Goal: Task Accomplishment & Management: Manage account settings

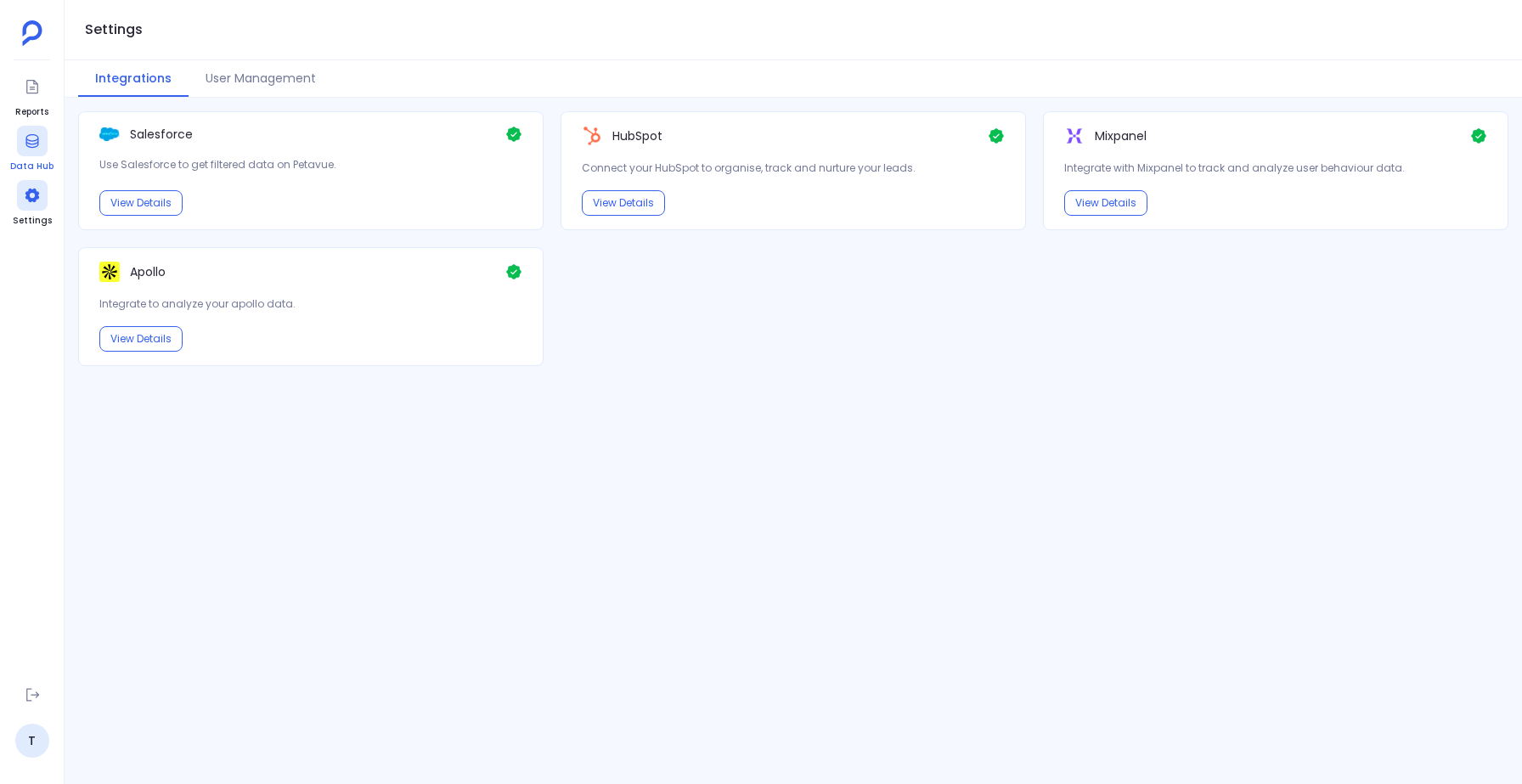
click at [28, 138] on icon at bounding box center [32, 141] width 17 height 17
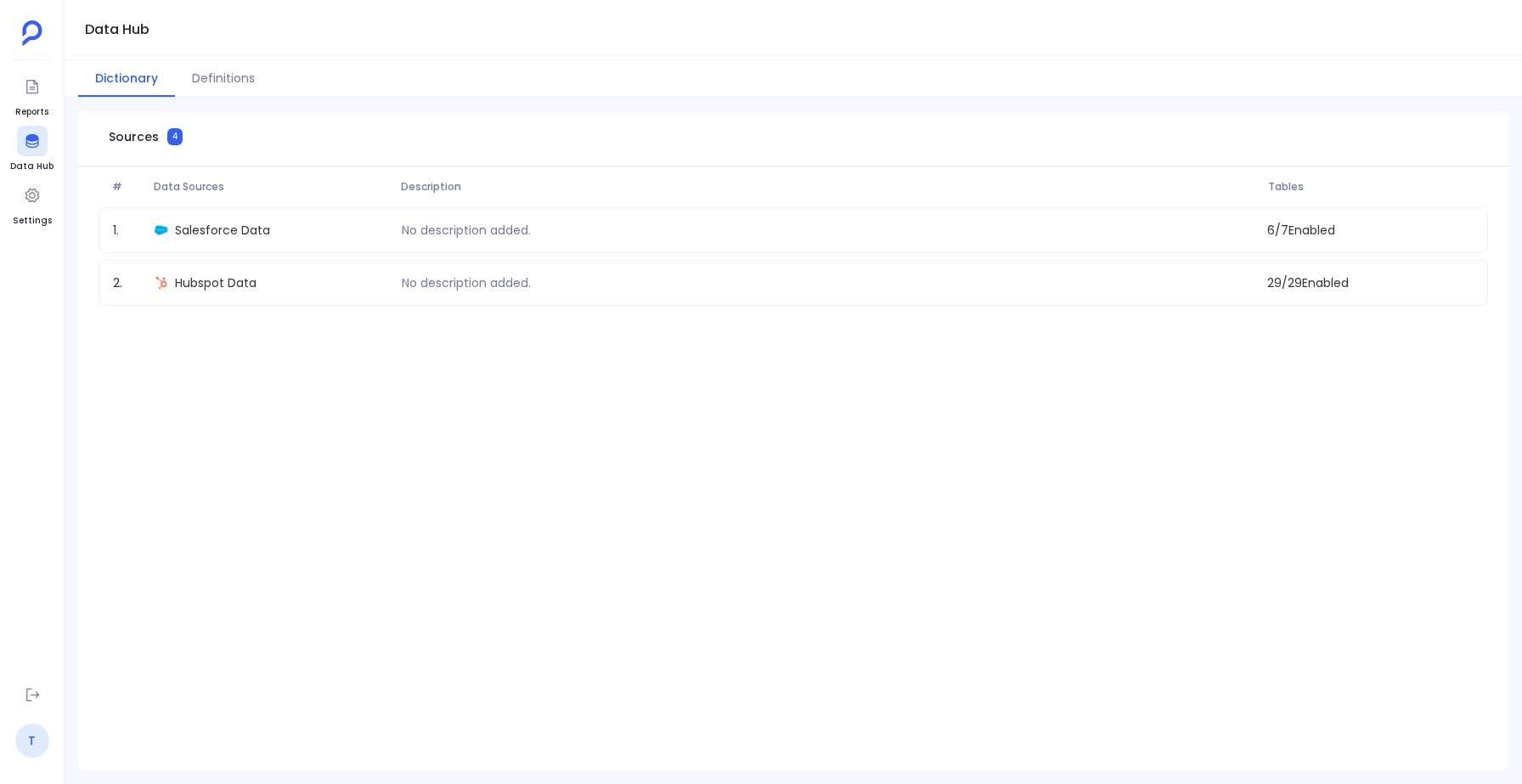
click at [30, 748] on link "T" at bounding box center [32, 741] width 34 height 34
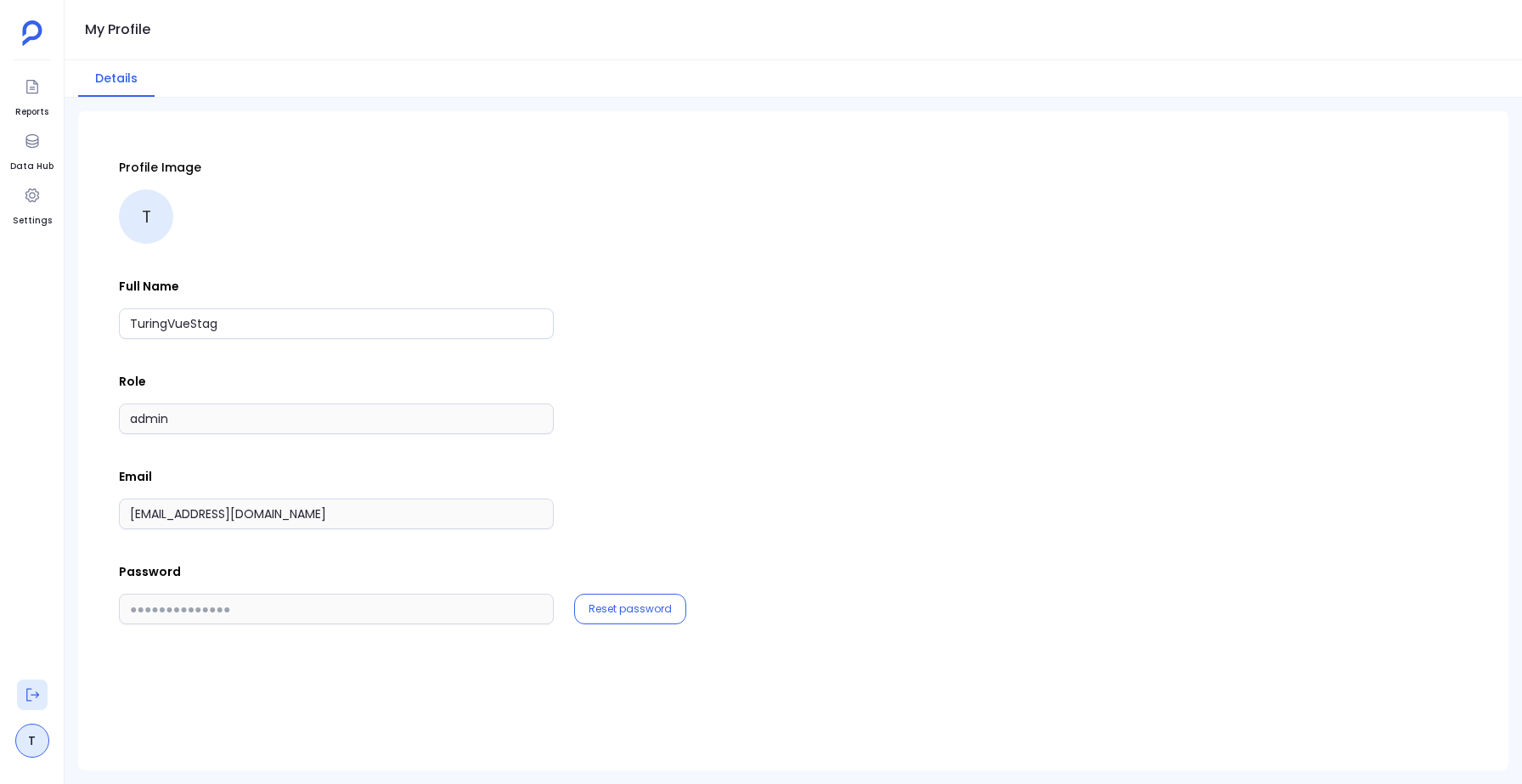
click at [37, 694] on icon at bounding box center [33, 695] width 13 height 13
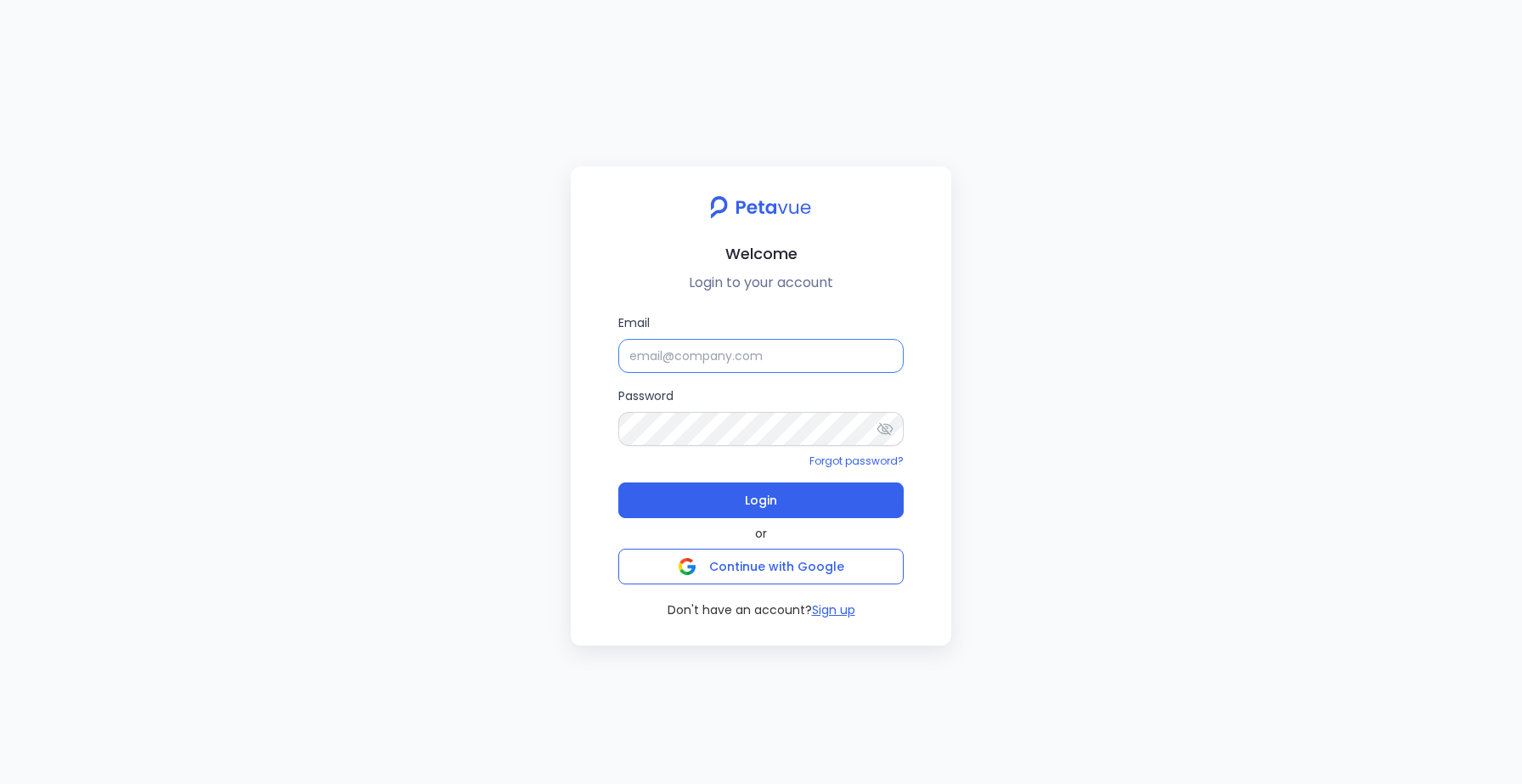
click at [660, 355] on input "Email" at bounding box center [761, 356] width 286 height 34
paste input "[PERSON_NAME][EMAIL_ADDRESS][PERSON_NAME][DOMAIN_NAME]"
type input "[PERSON_NAME][EMAIL_ADDRESS][PERSON_NAME][DOMAIN_NAME]"
click at [888, 427] on icon at bounding box center [885, 429] width 17 height 17
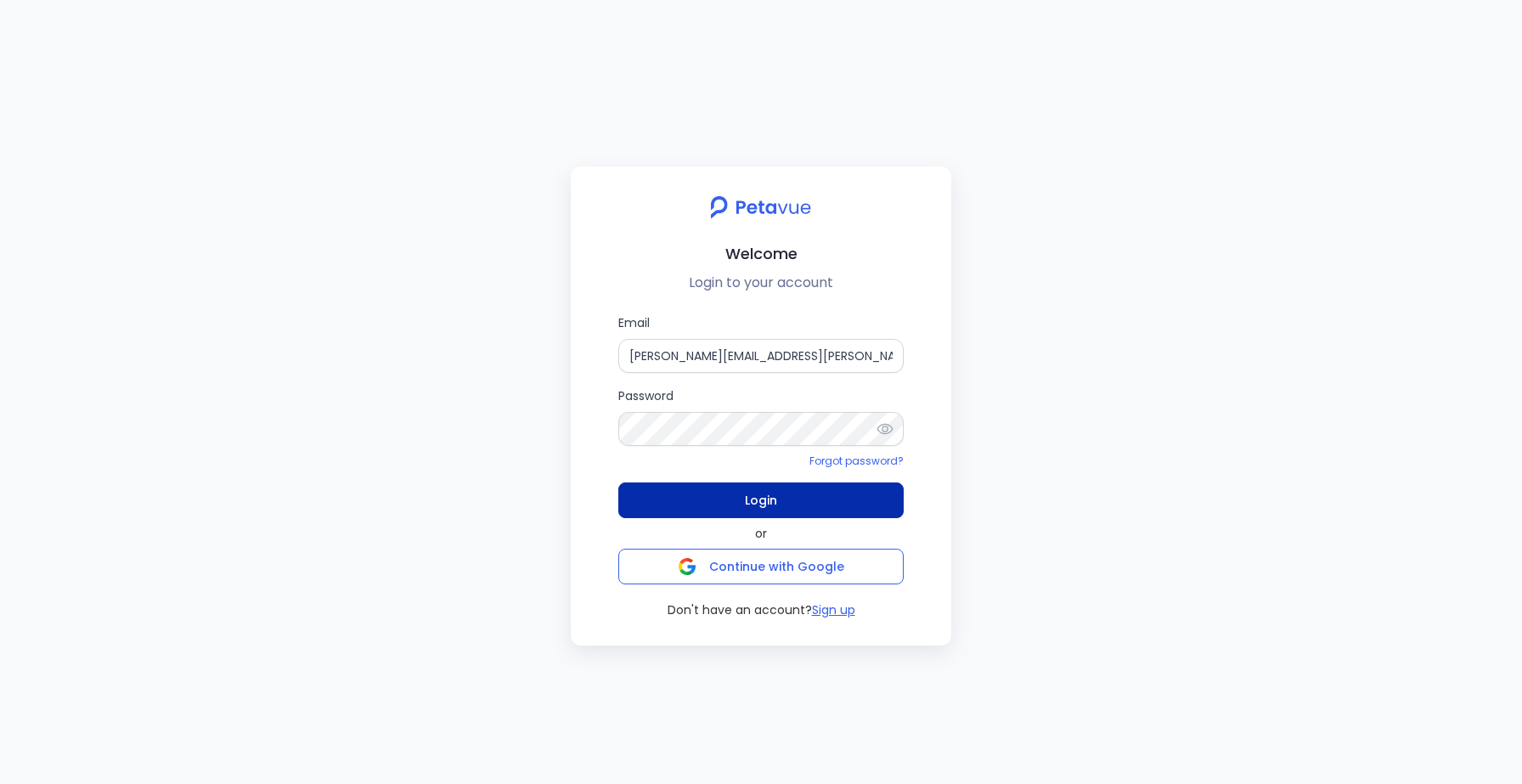
click at [757, 500] on span "Login" at bounding box center [761, 499] width 32 height 24
